Goal: Information Seeking & Learning: Find specific fact

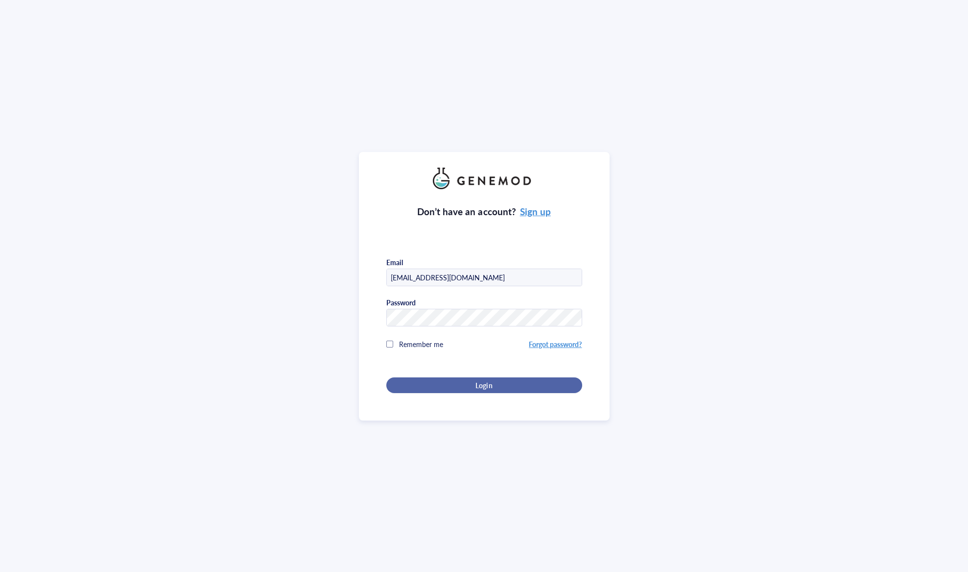
click at [500, 386] on div "Login" at bounding box center [484, 385] width 165 height 9
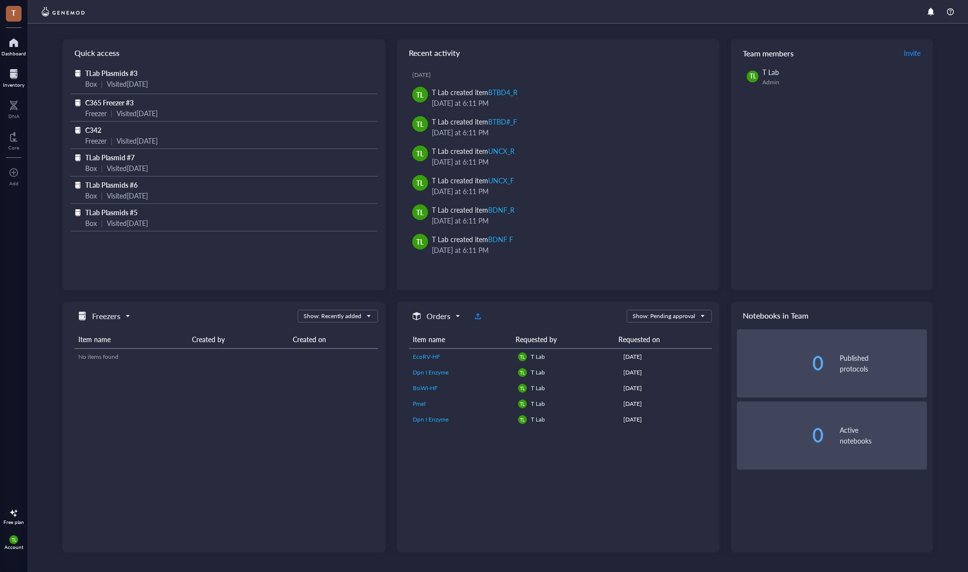
click at [19, 82] on div "Inventory" at bounding box center [14, 85] width 22 height 6
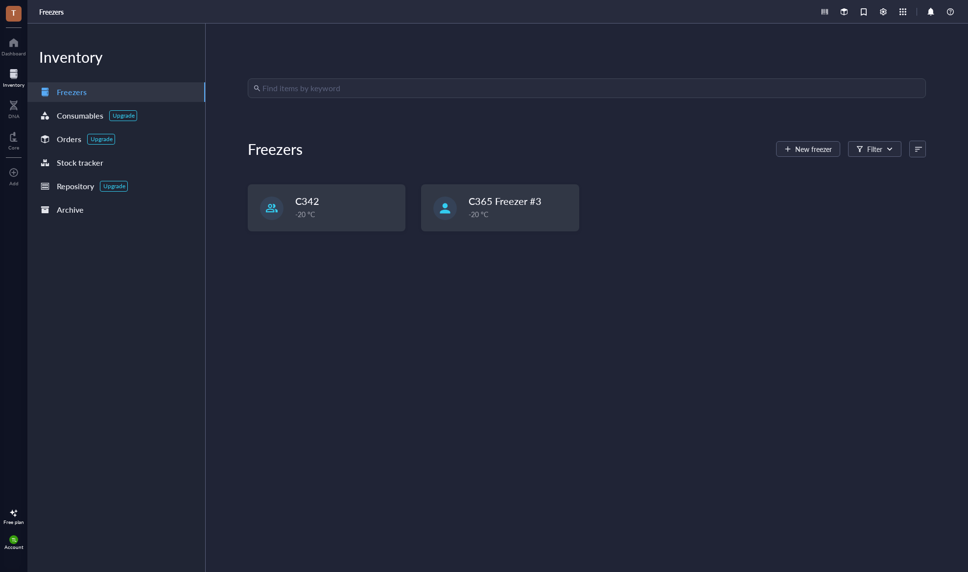
click at [350, 87] on input "search" at bounding box center [592, 88] width 658 height 19
type input "tgn"
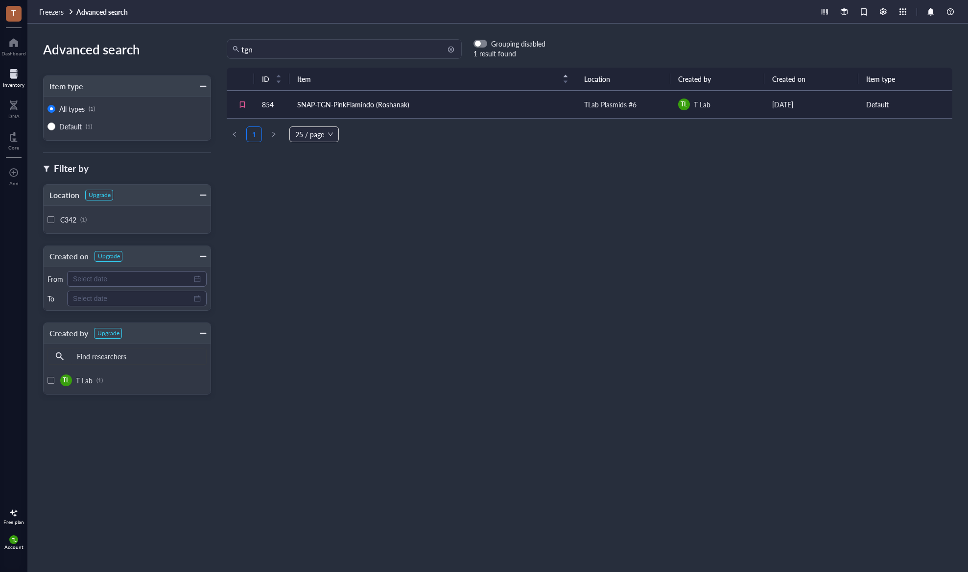
click at [333, 56] on input "tgn" at bounding box center [348, 49] width 215 height 19
click at [17, 78] on div at bounding box center [14, 74] width 22 height 16
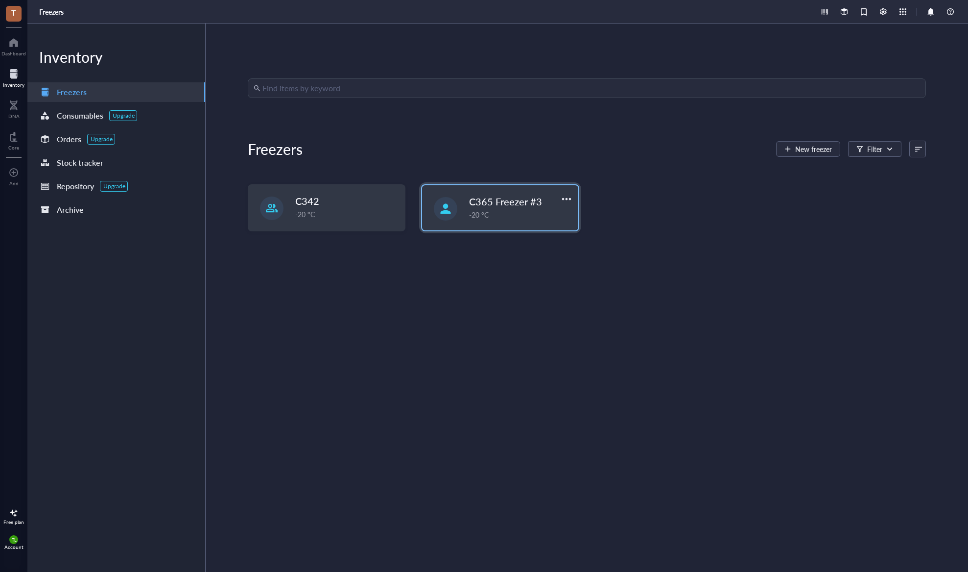
click at [515, 220] on div "C365 Freezer #3 -20 °C" at bounding box center [500, 207] width 156 height 45
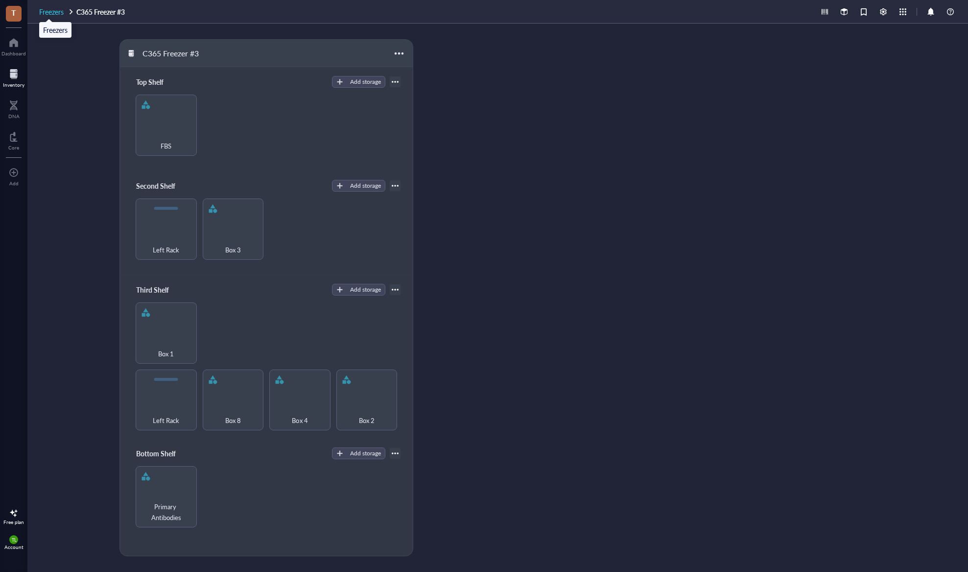
click at [63, 14] on span "Freezers" at bounding box center [51, 12] width 24 height 10
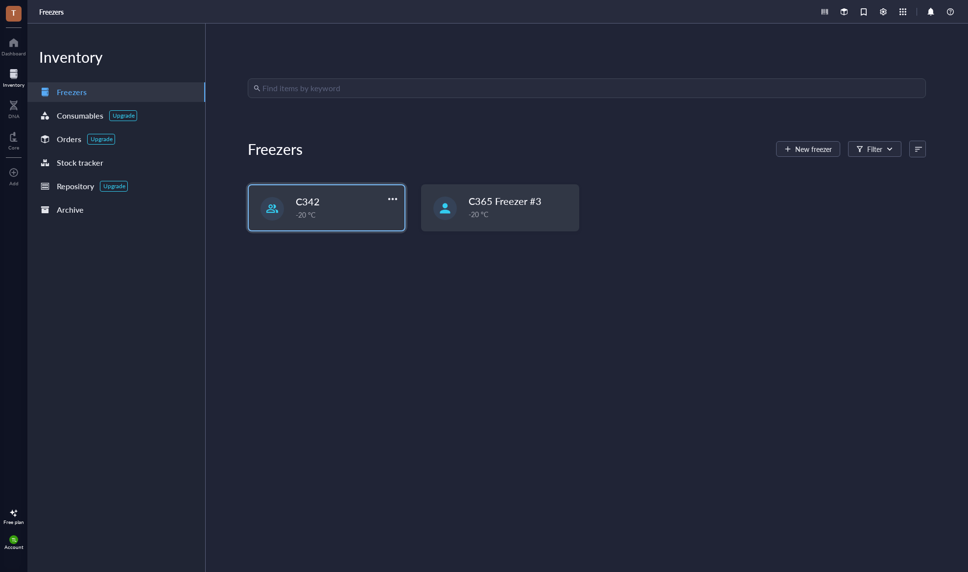
click at [369, 206] on div "C342" at bounding box center [340, 201] width 89 height 14
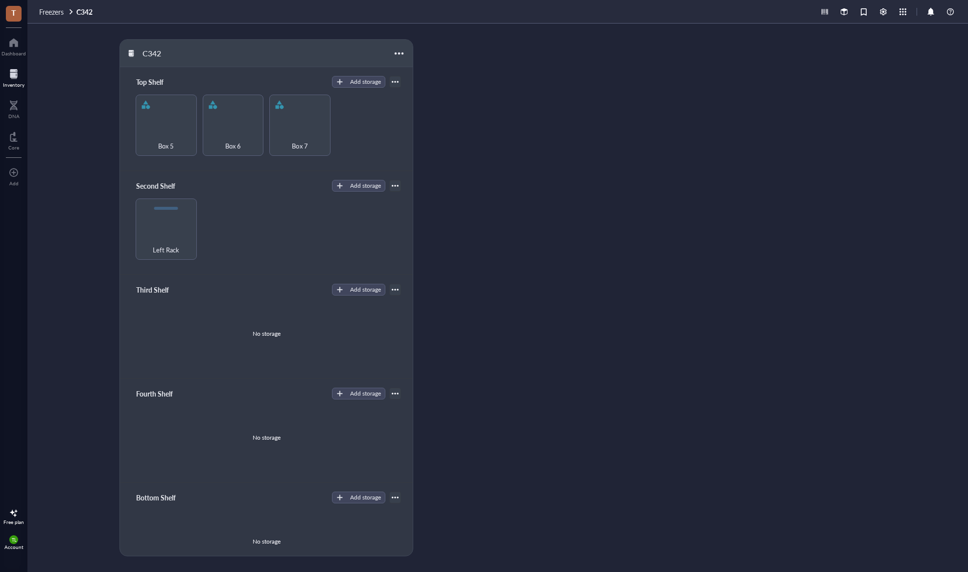
click at [16, 82] on div "Inventory" at bounding box center [14, 85] width 22 height 6
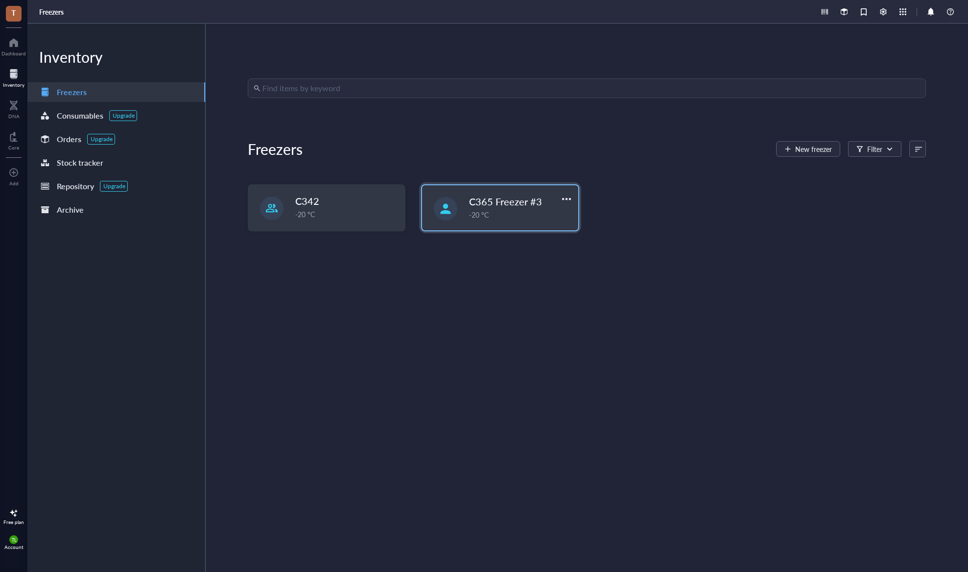
click at [513, 214] on div "-20 °C" at bounding box center [520, 214] width 103 height 11
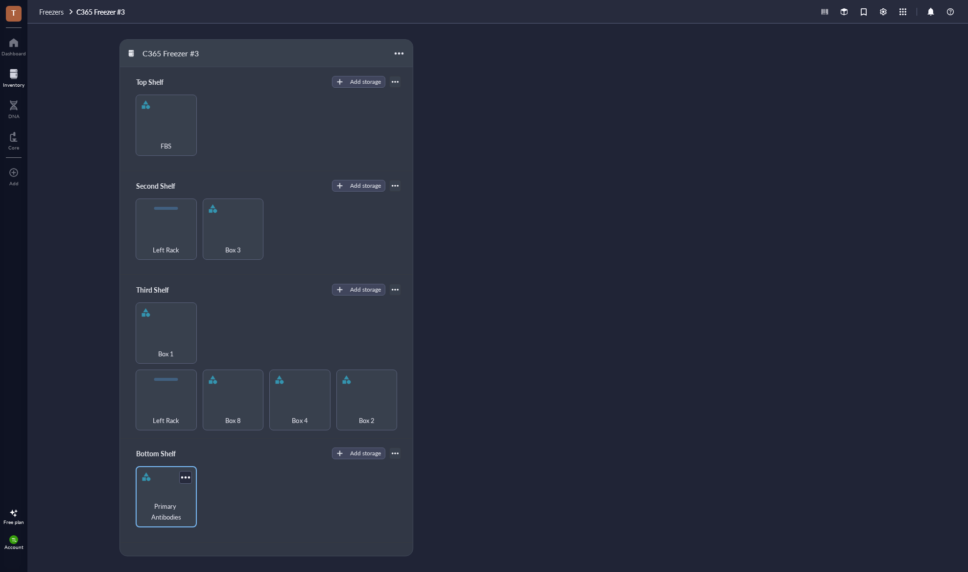
click at [161, 511] on span "Primary Antibodies" at bounding box center [166, 512] width 51 height 22
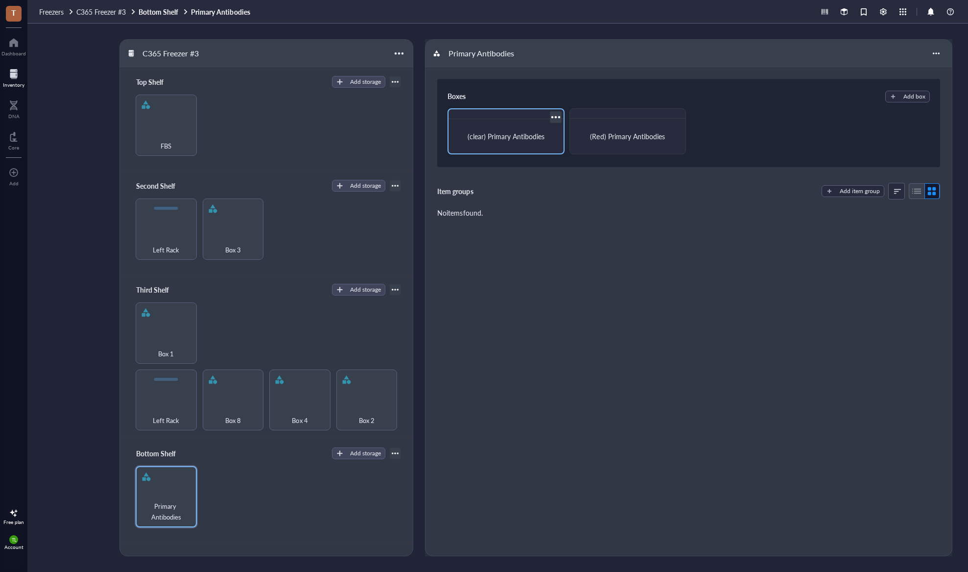
click at [516, 138] on span "(clear) Primary Antibodies" at bounding box center [506, 136] width 77 height 10
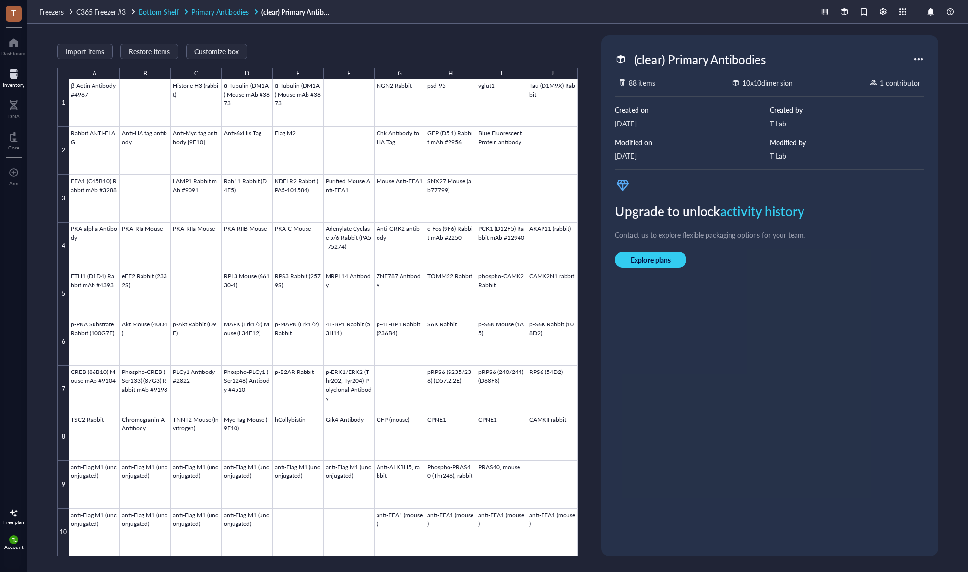
click at [223, 14] on span "Primary Antibodies" at bounding box center [220, 12] width 57 height 10
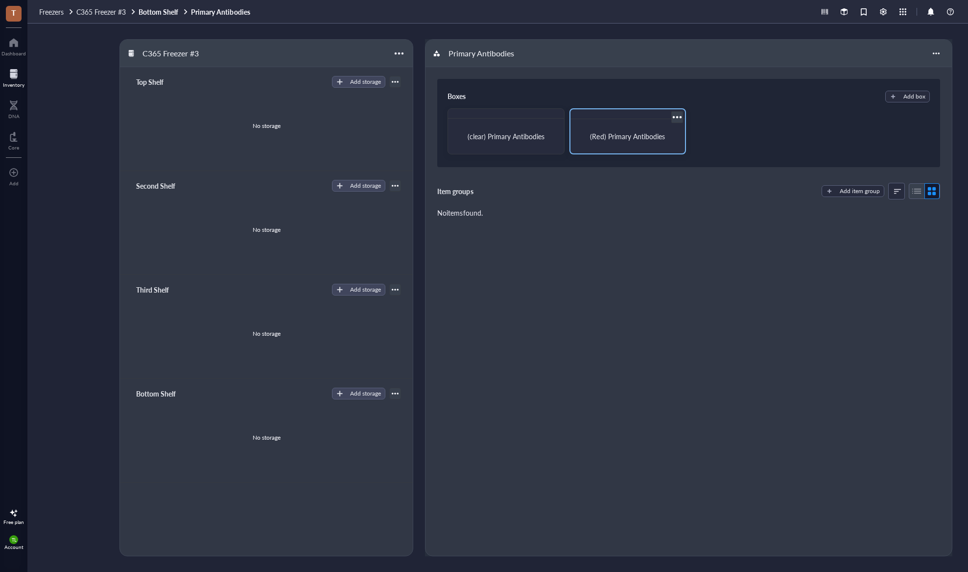
click at [591, 128] on div "(Red) Primary Antibodies" at bounding box center [628, 136] width 107 height 26
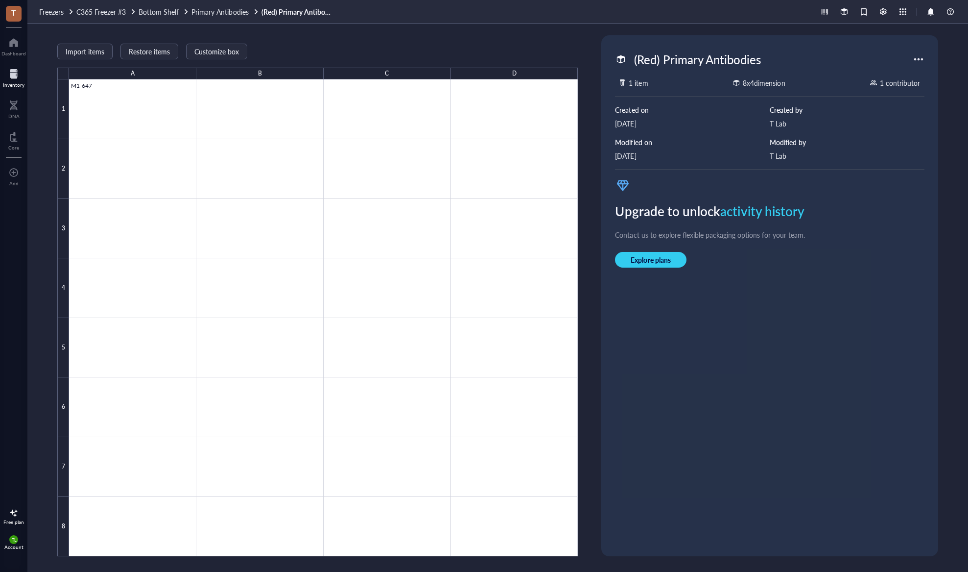
click at [14, 71] on div at bounding box center [14, 74] width 22 height 16
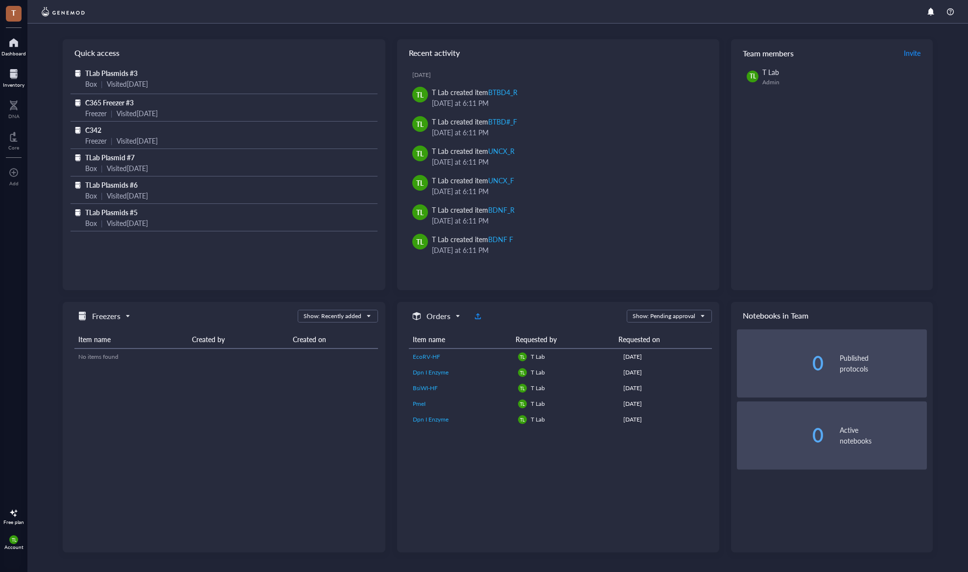
click at [10, 82] on div "Inventory" at bounding box center [14, 85] width 22 height 6
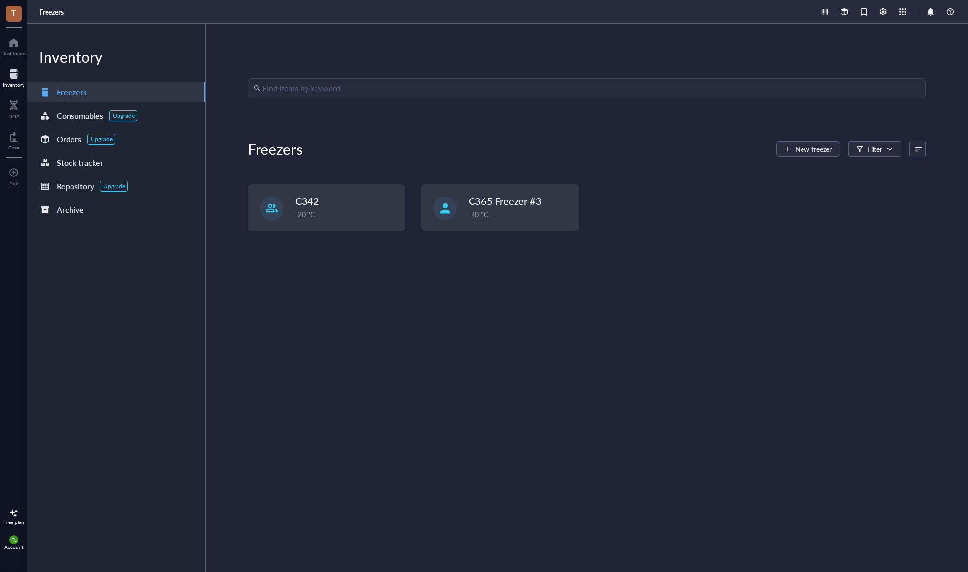
click at [401, 86] on input "search" at bounding box center [592, 88] width 658 height 19
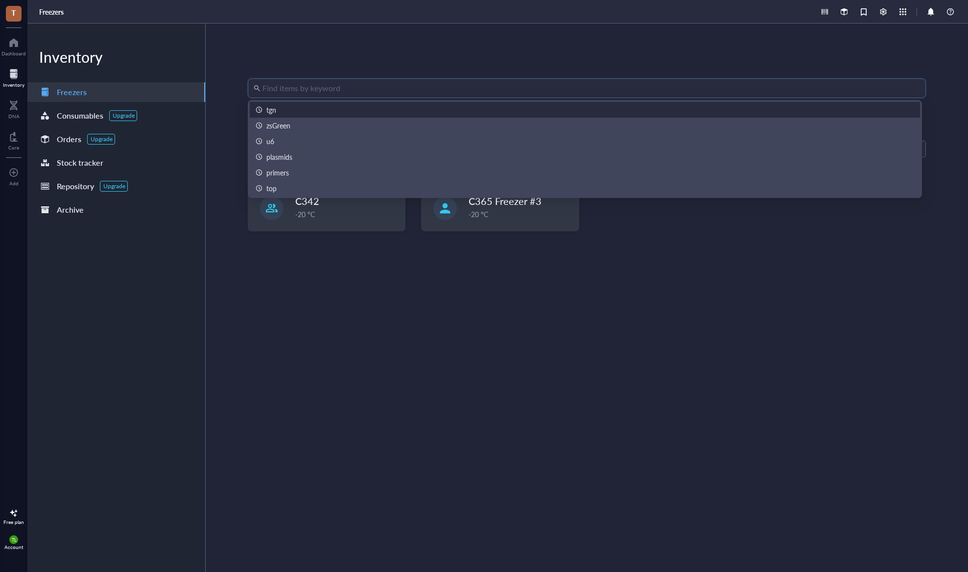
paste input "anti-TGN46"
type input "anti-TGN46"
